Goal: Find contact information: Find contact information

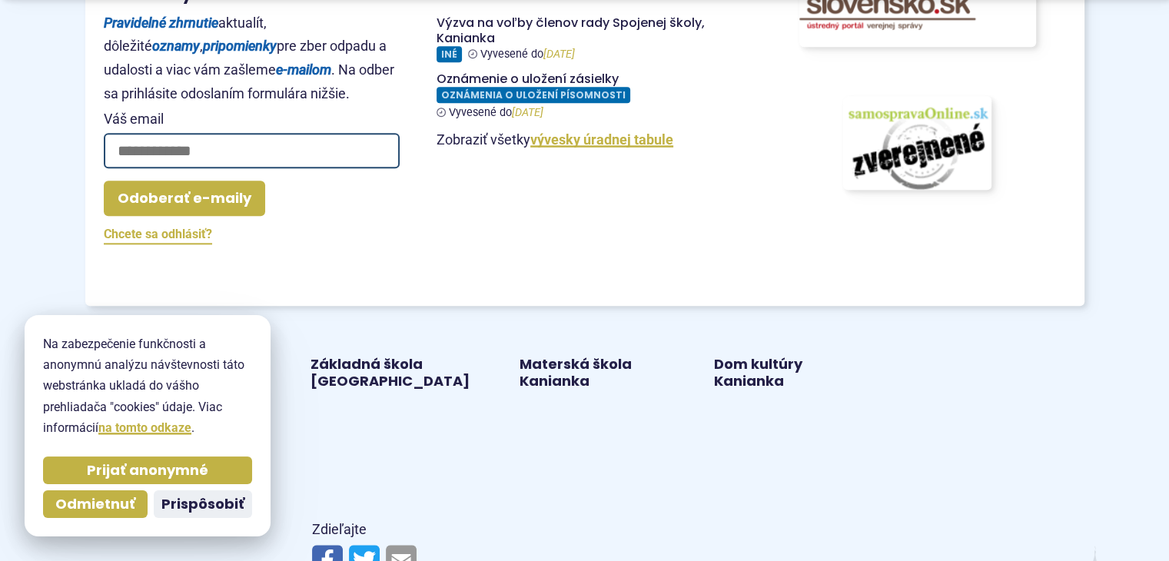
scroll to position [1768, 0]
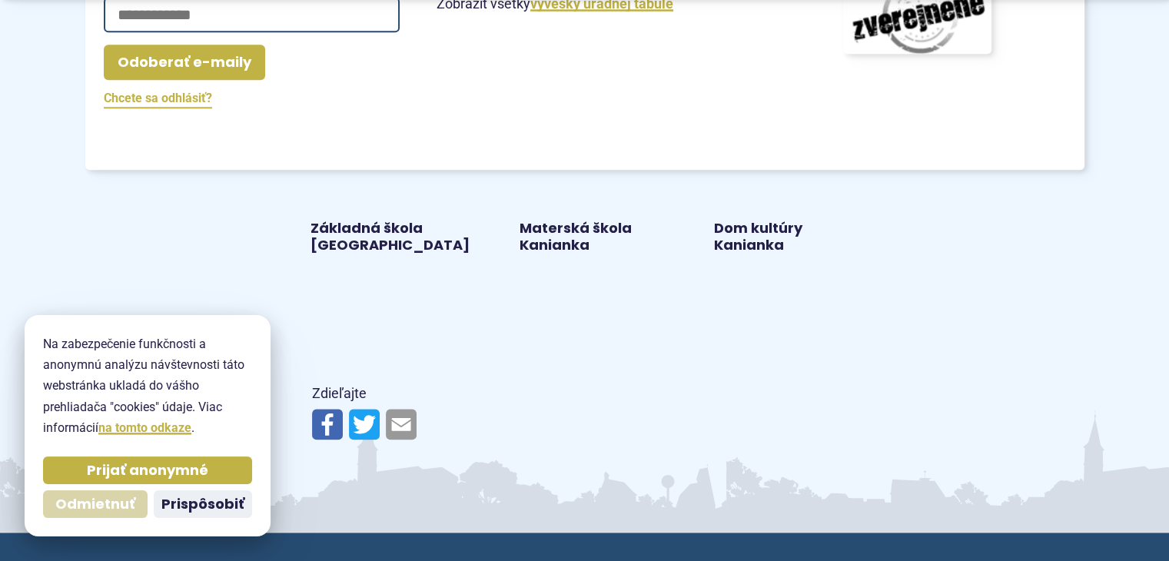
click at [89, 503] on span "Odmietnuť" at bounding box center [95, 505] width 80 height 18
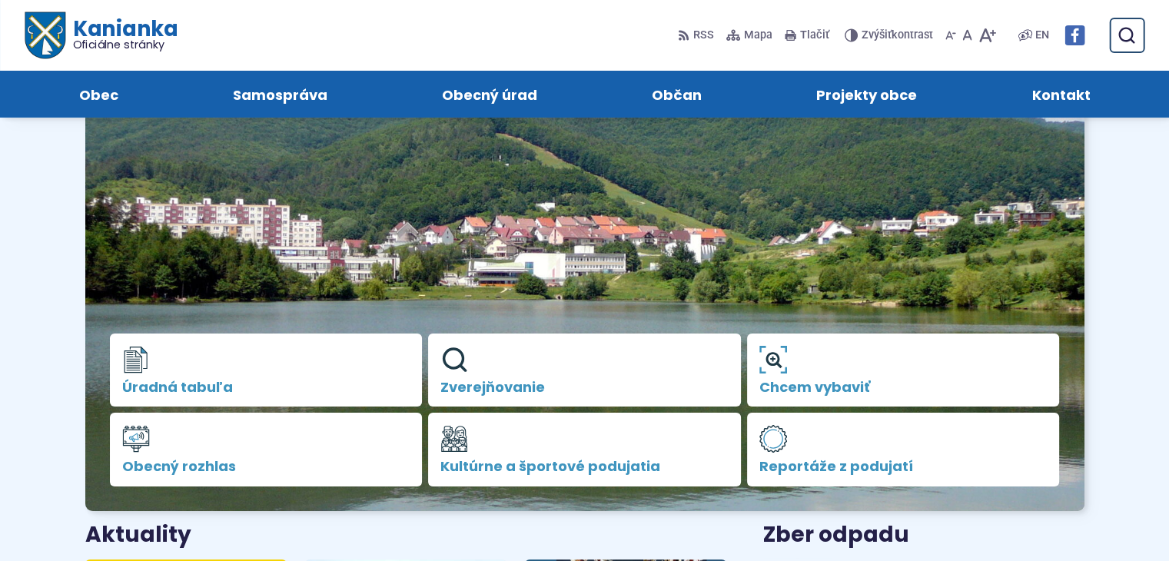
scroll to position [77, 0]
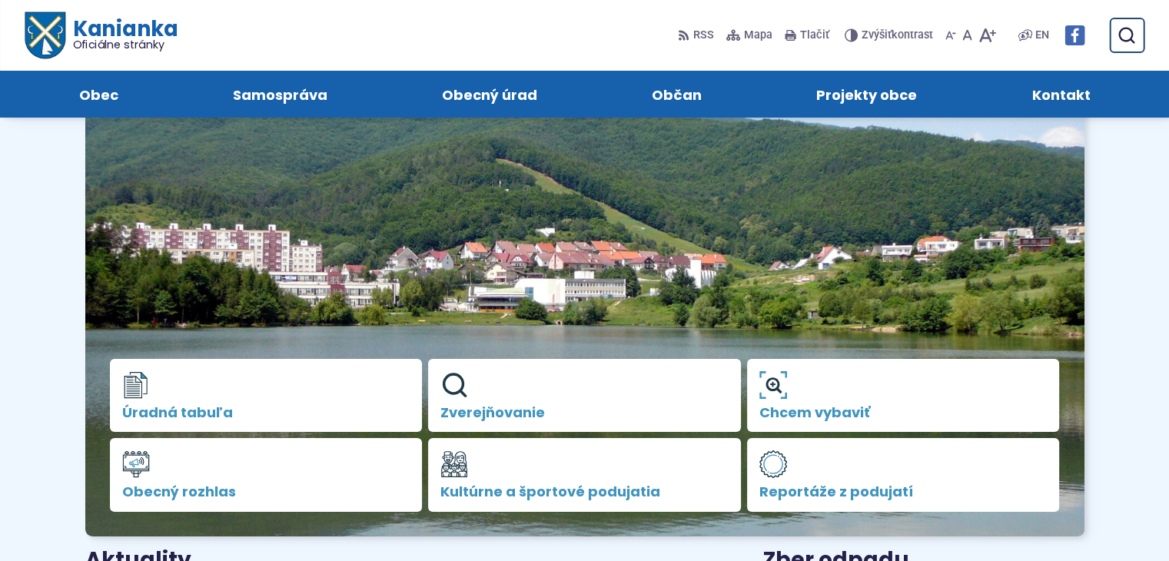
click at [1055, 90] on span "Kontakt" at bounding box center [1061, 94] width 58 height 47
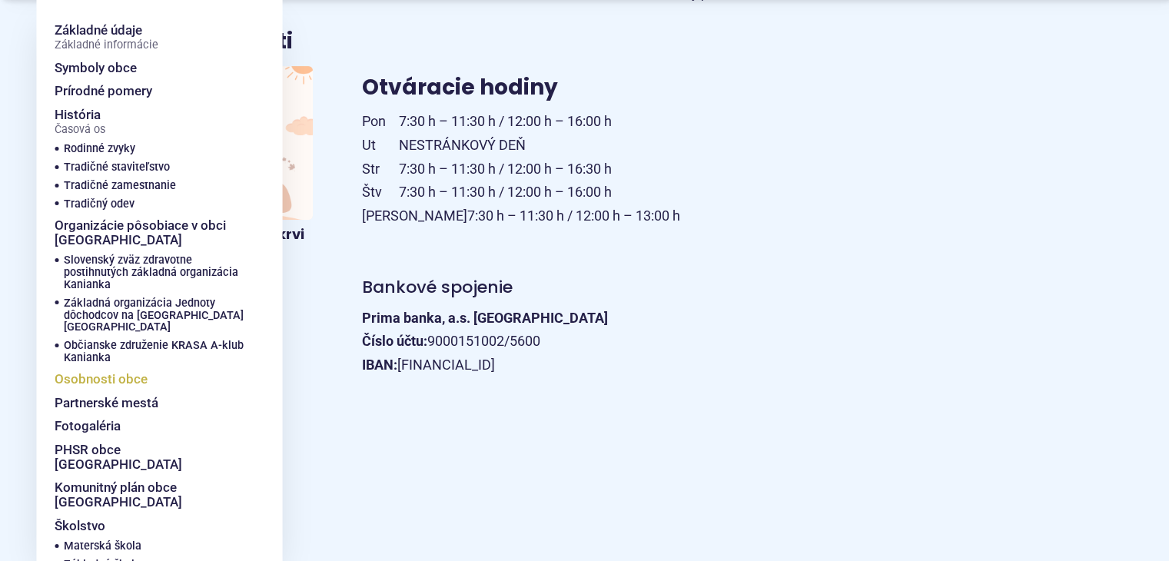
click at [108, 367] on span "Osobnosti obce" at bounding box center [101, 379] width 93 height 24
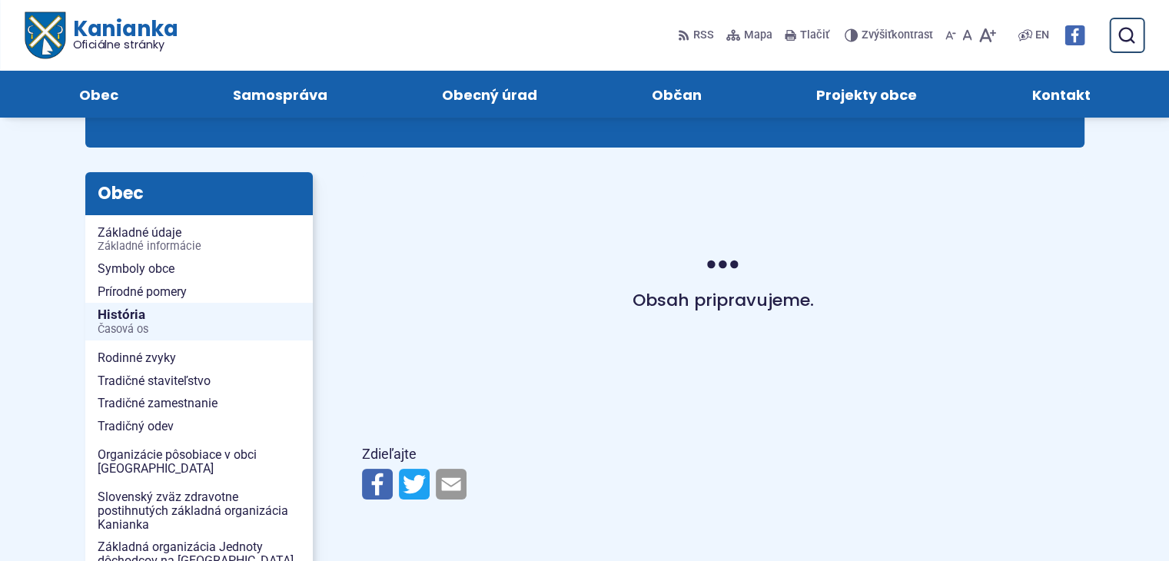
scroll to position [77, 0]
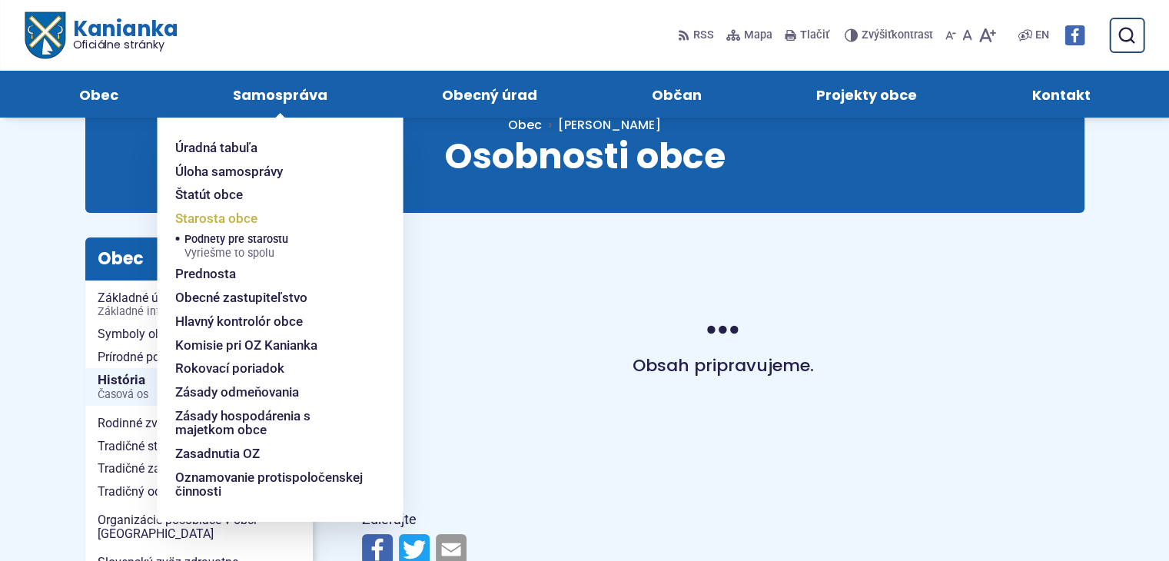
click at [218, 211] on span "Starosta obce" at bounding box center [216, 219] width 82 height 24
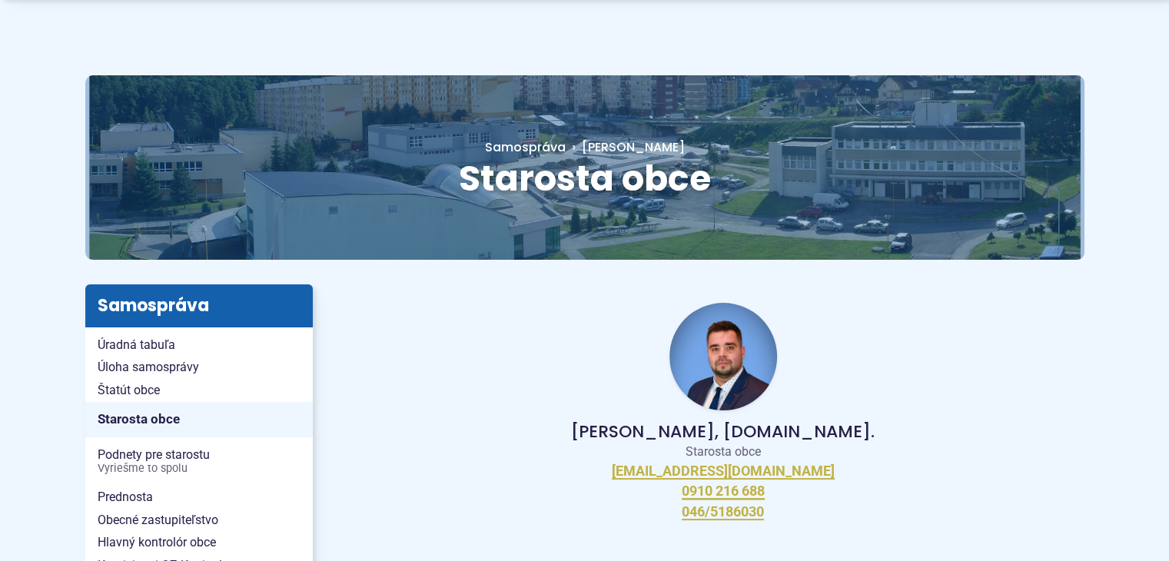
scroll to position [154, 0]
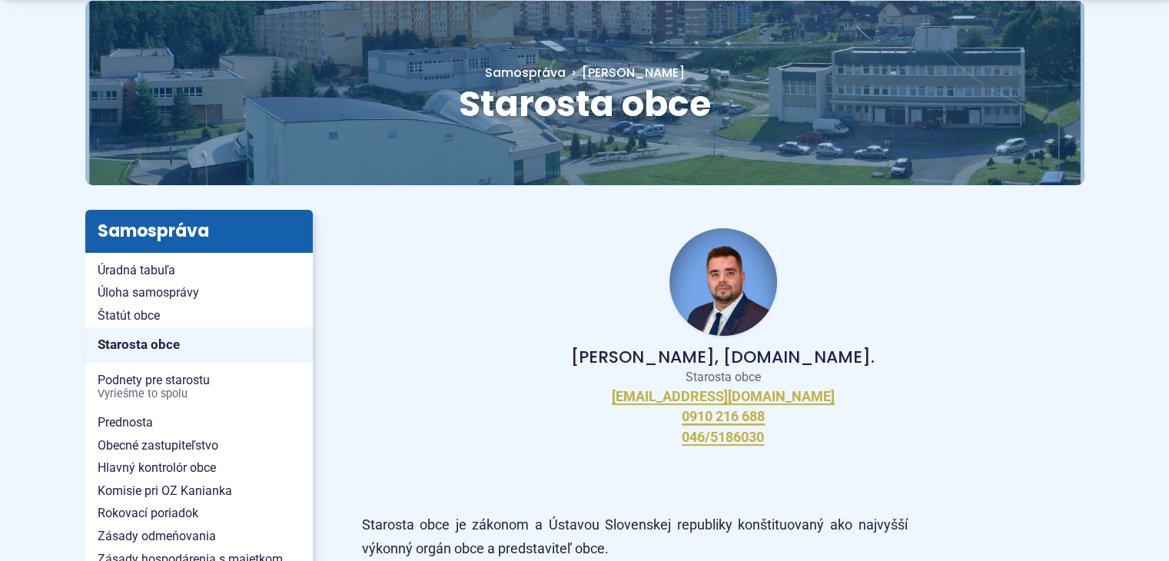
drag, startPoint x: 652, startPoint y: 397, endPoint x: 800, endPoint y: 393, distance: 148.4
click at [800, 393] on div "Peter Bielický, DiS.art. Starosta obce starosta@kanianka.sk 0910 216 688 046/51…" at bounding box center [723, 337] width 723 height 255
drag, startPoint x: 793, startPoint y: 388, endPoint x: 657, endPoint y: 394, distance: 136.2
click at [657, 394] on div "Peter Bielický, DiS.art. Starosta obce starosta@kanianka.sk 0910 216 688 046/51…" at bounding box center [723, 337] width 723 height 255
copy link "starosta@kanianka.sk"
